Goal: Find specific page/section: Find specific page/section

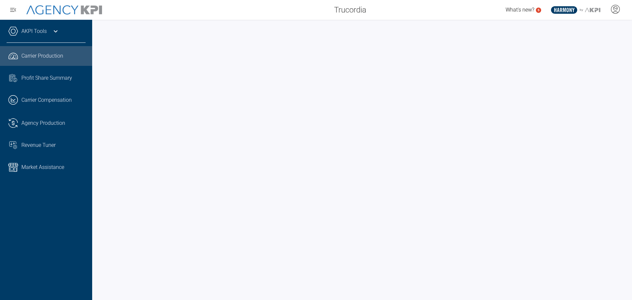
click at [59, 32] on icon at bounding box center [56, 31] width 8 height 8
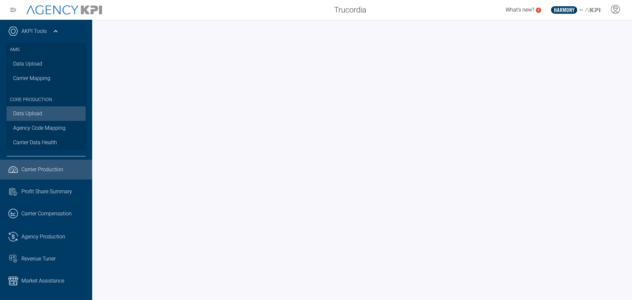
click at [32, 114] on link "Data Upload" at bounding box center [46, 113] width 79 height 14
